Goal: Check status: Check status

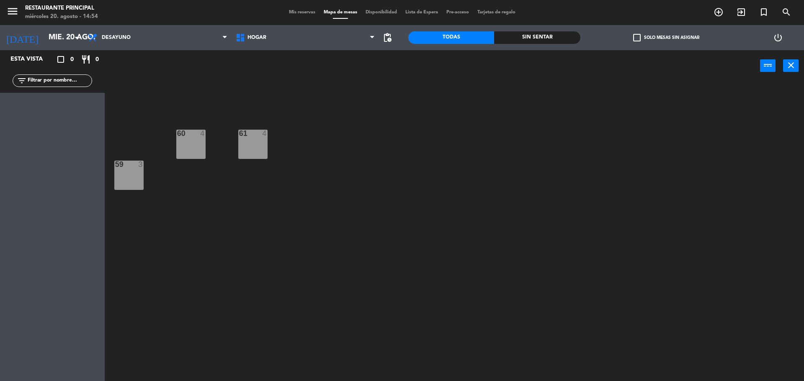
click at [292, 11] on span "Mis reservas" at bounding box center [302, 12] width 35 height 5
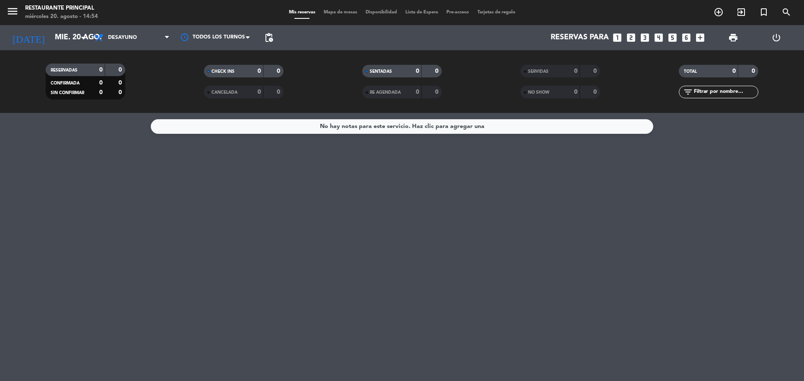
click at [126, 28] on div "Todos los servicios Desayuno Brunch Almuerzo Cena Desayuno Todos los servicios …" at bounding box center [132, 37] width 84 height 25
click at [136, 34] on span "Desayuno" at bounding box center [132, 37] width 84 height 18
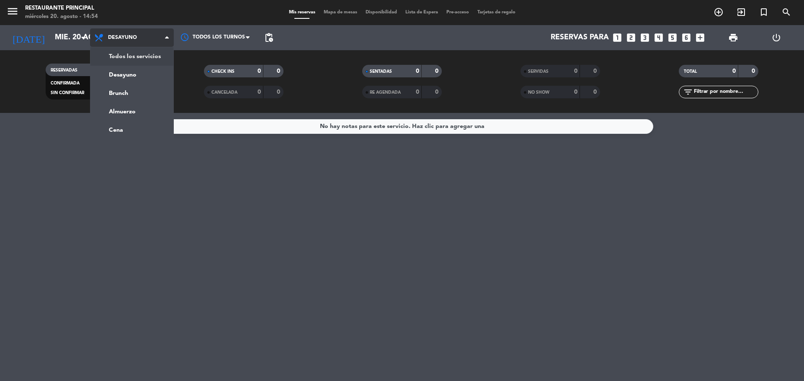
click at [157, 56] on div "menu Restaurante Principal [DATE] 20. agosto - 14:54 Mis reservas Mapa de mesas…" at bounding box center [402, 56] width 804 height 113
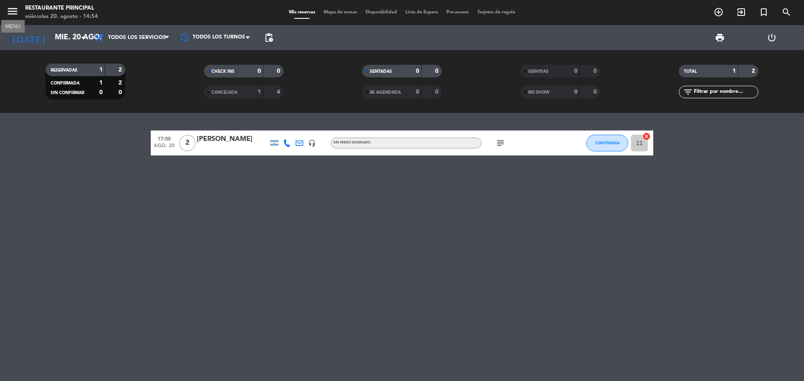
click at [14, 11] on icon "menu" at bounding box center [12, 11] width 13 height 13
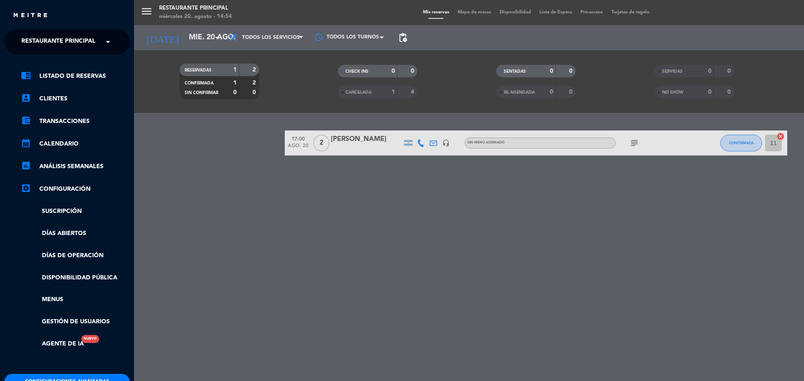
click at [109, 44] on span at bounding box center [110, 42] width 14 height 18
click at [72, 68] on span "1942 Potrerillos Grill" at bounding box center [46, 65] width 74 height 10
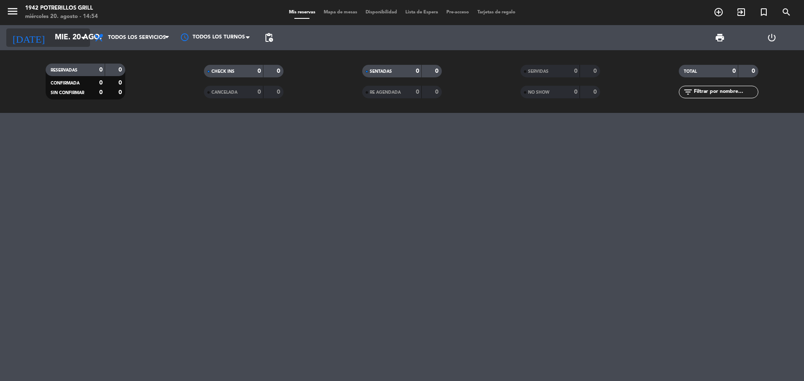
click at [76, 40] on input "mié. 20 ago." at bounding box center [99, 37] width 97 height 17
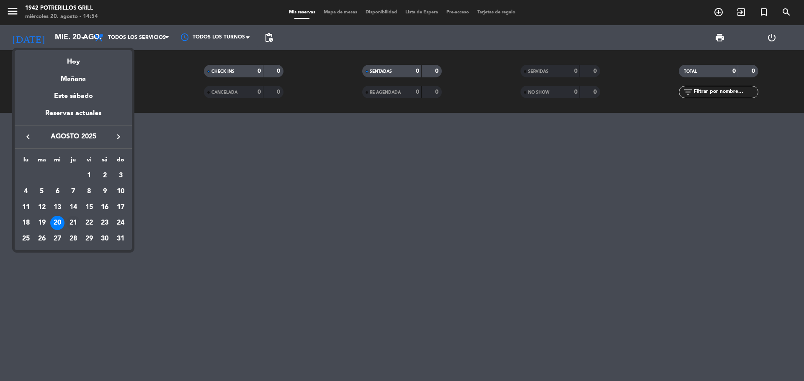
click at [73, 222] on div "21" at bounding box center [73, 223] width 14 height 14
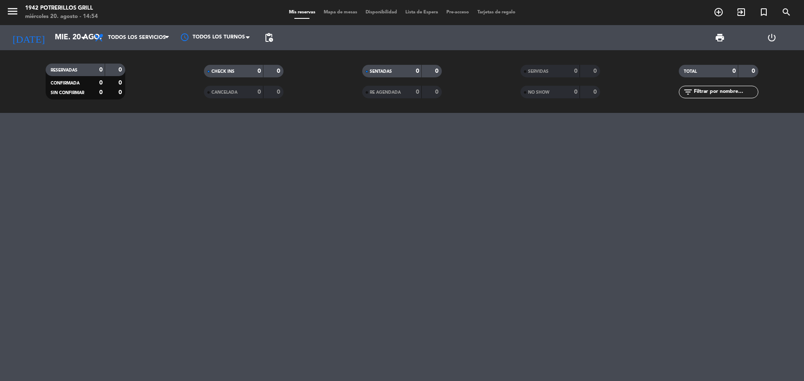
type input "jue. 21 ago."
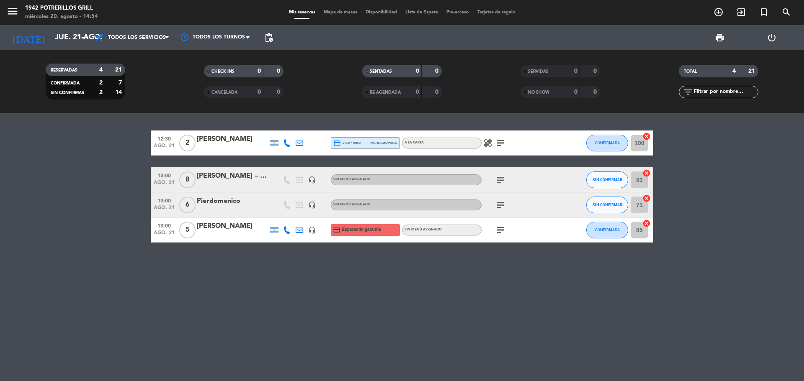
click at [491, 139] on icon "healing" at bounding box center [488, 143] width 10 height 10
click at [498, 141] on icon "subject" at bounding box center [500, 143] width 10 height 10
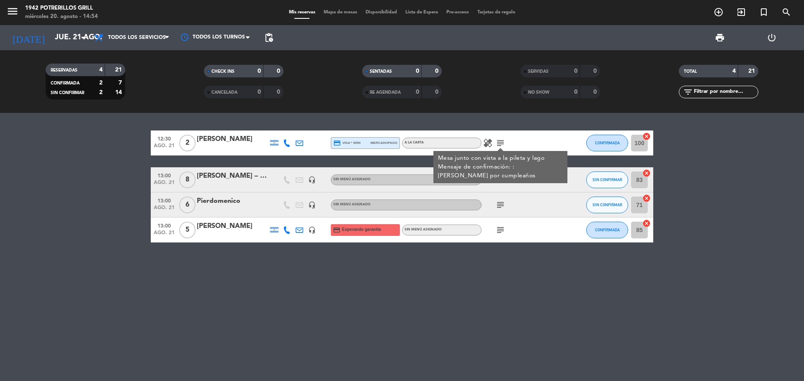
click at [459, 303] on div "12:30 [DATE] 2 [PERSON_NAME] credit_card visa * 9050 mercadopago A LA CARTA hea…" at bounding box center [402, 247] width 804 height 268
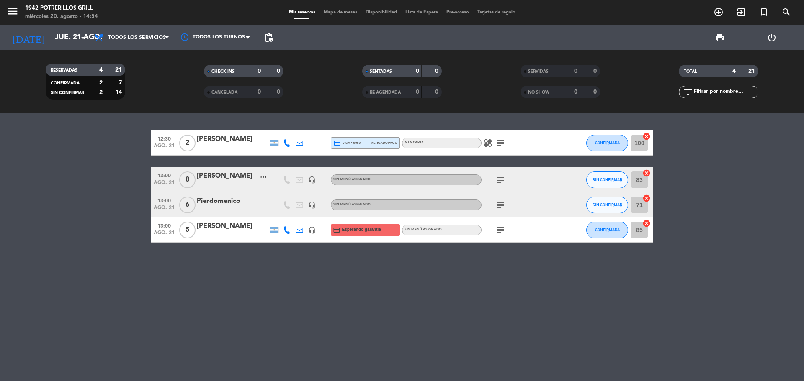
drag, startPoint x: 507, startPoint y: 183, endPoint x: 494, endPoint y: 173, distance: 16.5
click at [507, 182] on div "subject" at bounding box center [518, 179] width 75 height 25
click at [256, 176] on div "[PERSON_NAME] – Grupo Honda" at bounding box center [232, 176] width 71 height 11
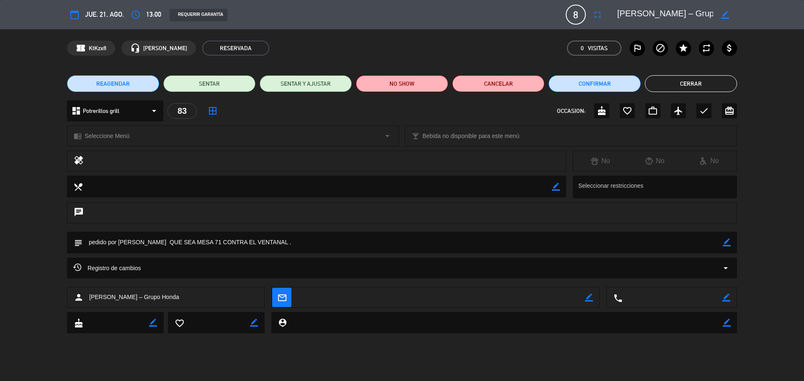
click at [724, 18] on icon "border_color" at bounding box center [725, 15] width 8 height 8
click at [707, 81] on button "Cerrar" at bounding box center [691, 83] width 92 height 17
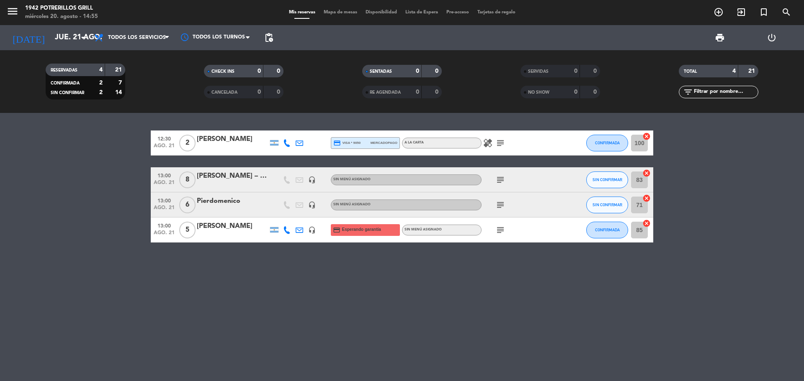
click at [502, 204] on icon "subject" at bounding box center [500, 205] width 10 height 10
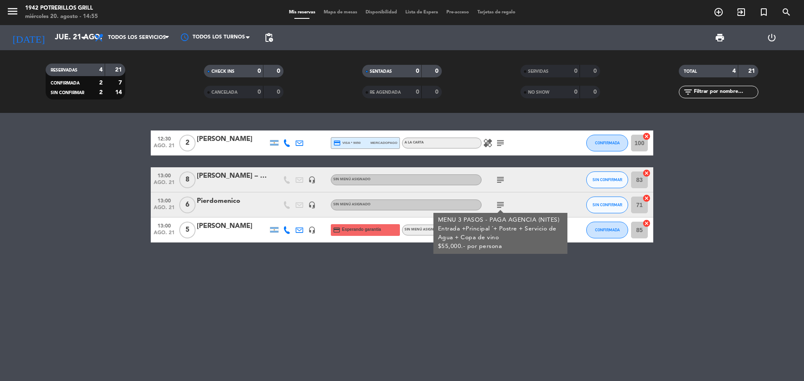
click at [499, 182] on icon "subject" at bounding box center [500, 180] width 10 height 10
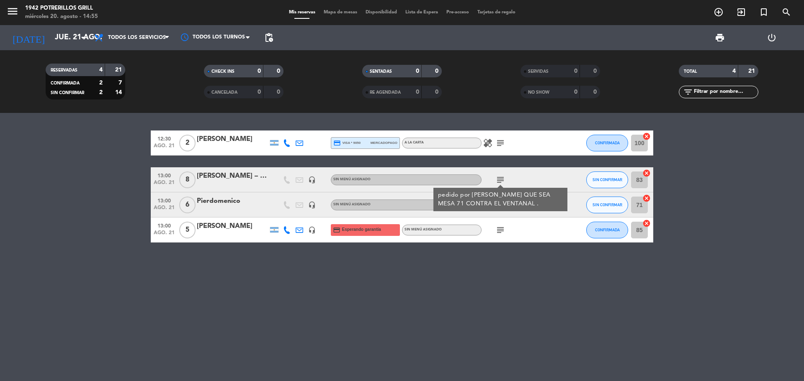
click at [498, 231] on icon "subject" at bounding box center [500, 230] width 10 height 10
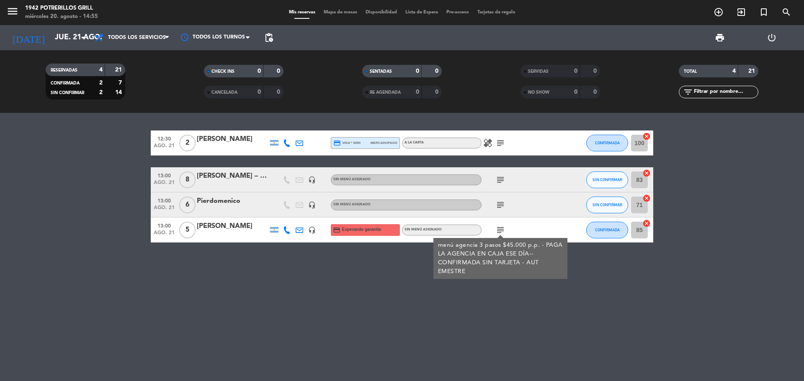
click at [494, 144] on span "subject" at bounding box center [500, 143] width 13 height 10
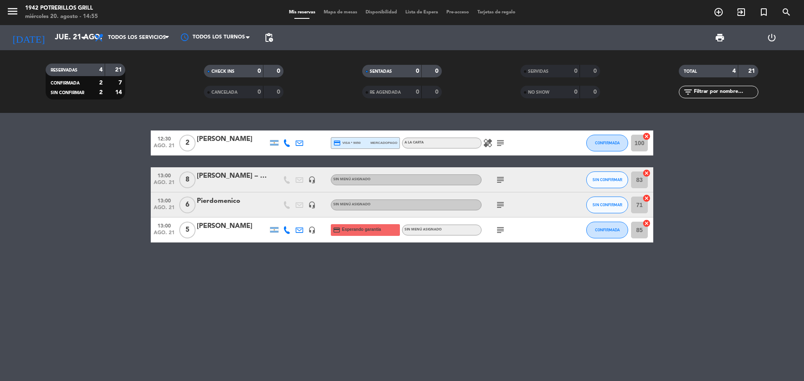
click at [497, 144] on icon "subject" at bounding box center [500, 143] width 10 height 10
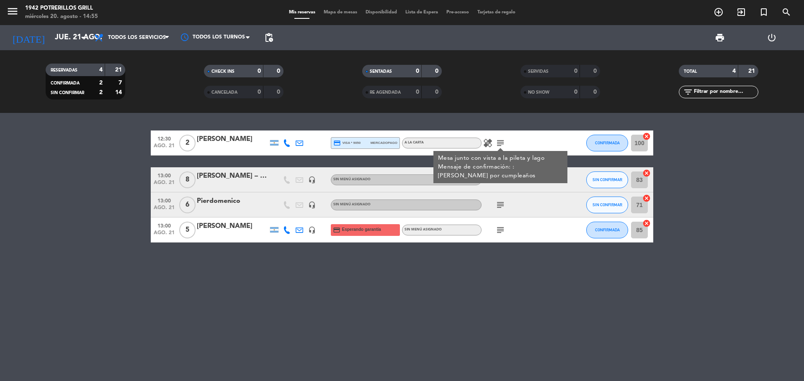
click at [487, 146] on icon "healing" at bounding box center [488, 143] width 10 height 10
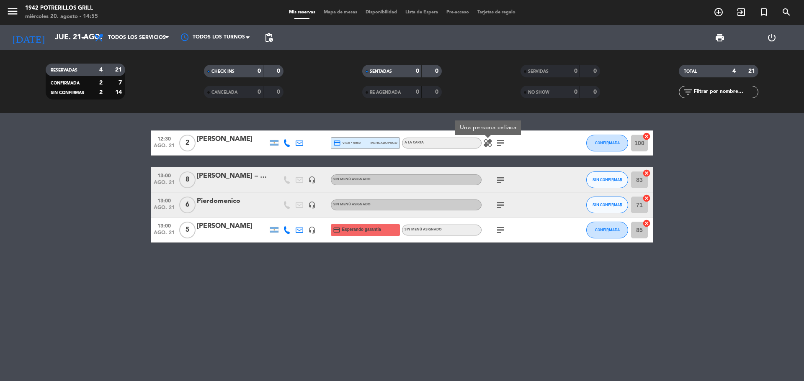
click at [501, 180] on icon "subject" at bounding box center [500, 180] width 10 height 10
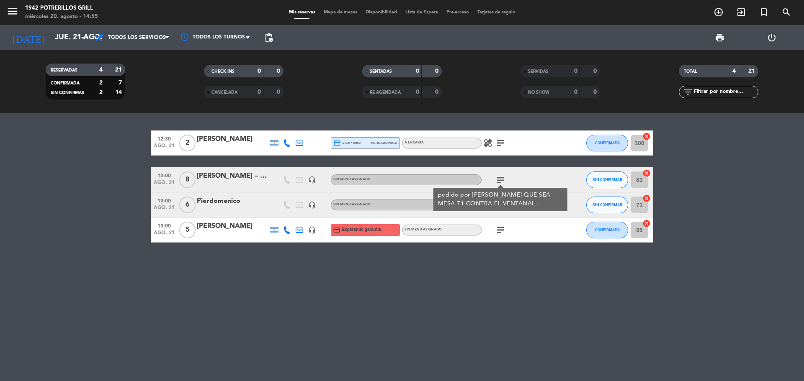
click at [584, 309] on div "12:30 [DATE] 2 [PERSON_NAME] credit_card visa * 9050 mercadopago A LA CARTA hea…" at bounding box center [402, 247] width 804 height 268
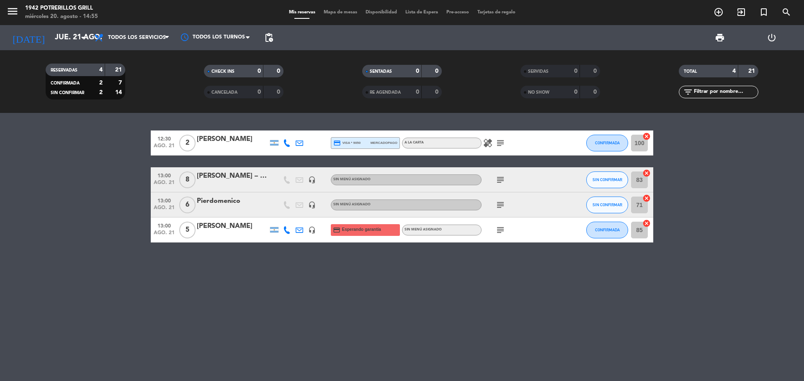
click at [395, 298] on div "12:30 [DATE] 2 [PERSON_NAME] credit_card visa * 9050 mercadopago A LA CARTA hea…" at bounding box center [402, 247] width 804 height 268
click at [501, 144] on icon "subject" at bounding box center [500, 143] width 10 height 10
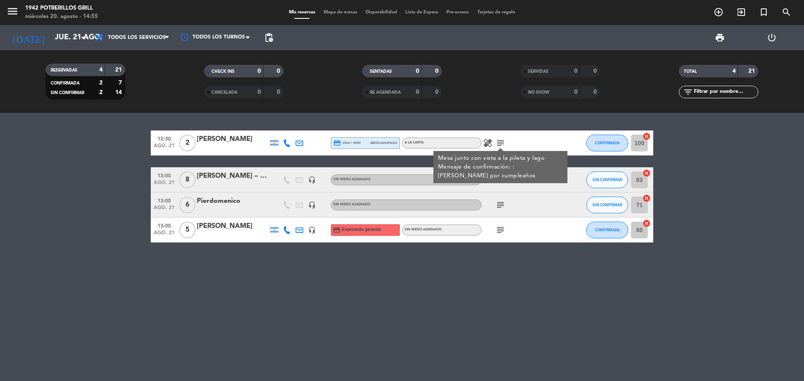
click at [489, 144] on icon "healing" at bounding box center [488, 143] width 10 height 10
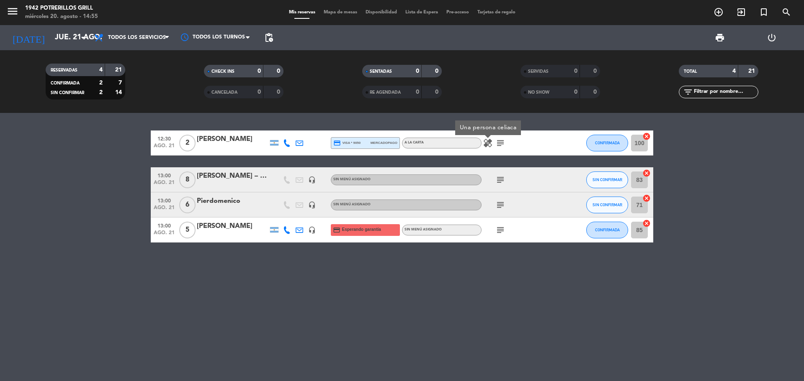
click at [500, 144] on icon "subject" at bounding box center [500, 143] width 10 height 10
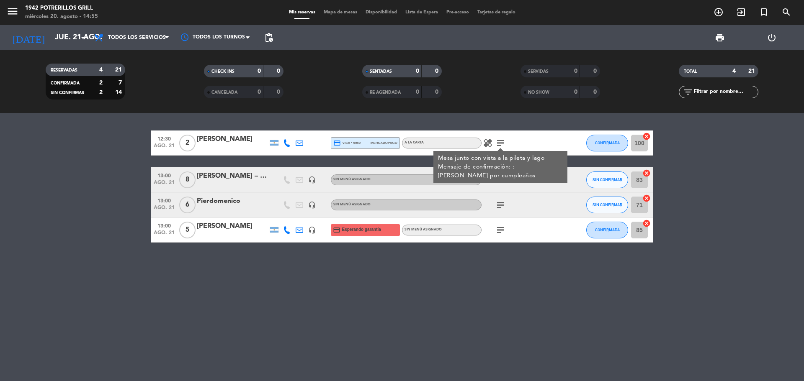
click at [381, 331] on div "12:30 [DATE] 2 [PERSON_NAME] credit_card visa * 9050 mercadopago A LA CARTA hea…" at bounding box center [402, 247] width 804 height 268
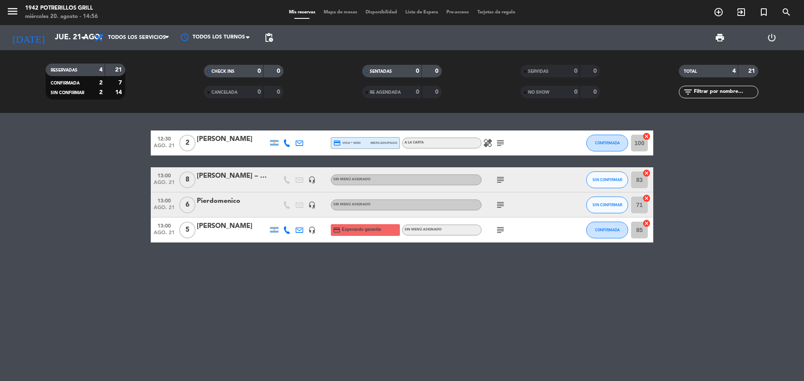
click at [502, 183] on icon "subject" at bounding box center [500, 180] width 10 height 10
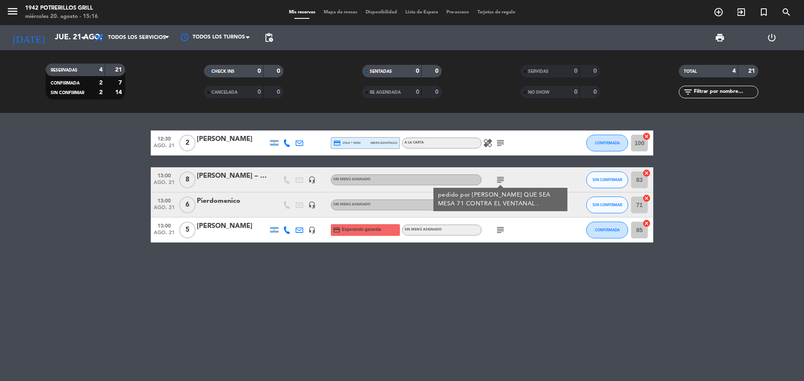
click at [468, 331] on div "12:30 [DATE] 2 [PERSON_NAME] credit_card visa * 9050 mercadopago A LA CARTA hea…" at bounding box center [402, 247] width 804 height 268
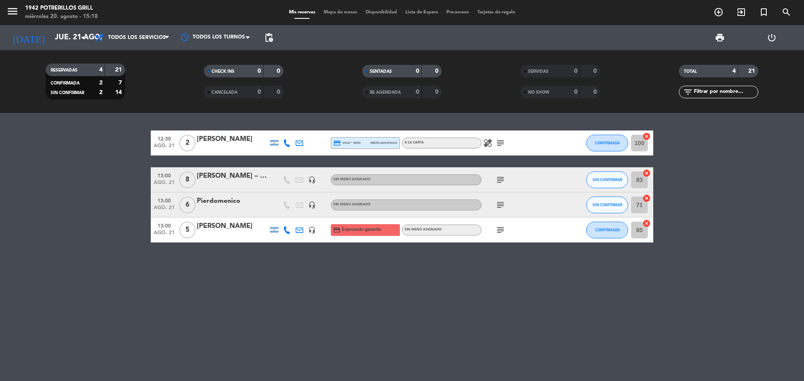
click at [499, 209] on icon "subject" at bounding box center [500, 205] width 10 height 10
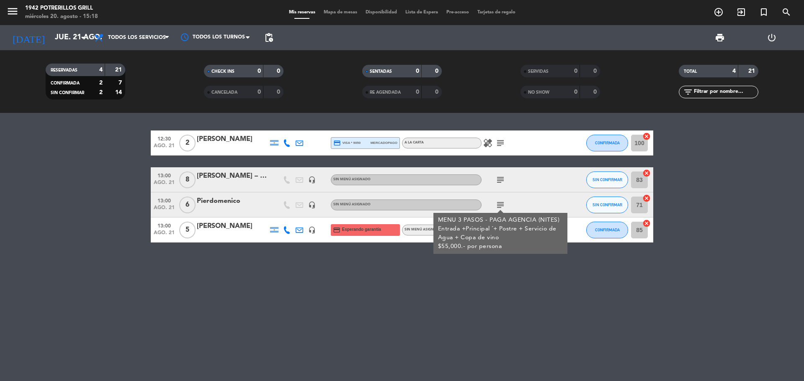
click at [684, 190] on bookings-row "12:30 [DATE] 2 [PERSON_NAME] credit_card visa * 9050 mercadopago A LA CARTA hea…" at bounding box center [402, 187] width 804 height 112
